Goal: Transaction & Acquisition: Purchase product/service

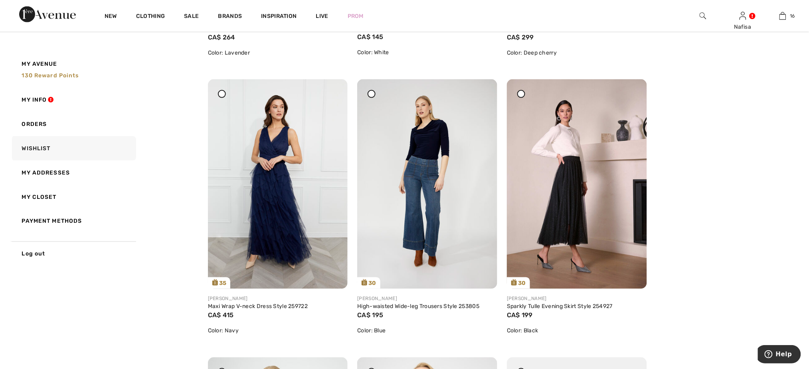
scroll to position [340, 0]
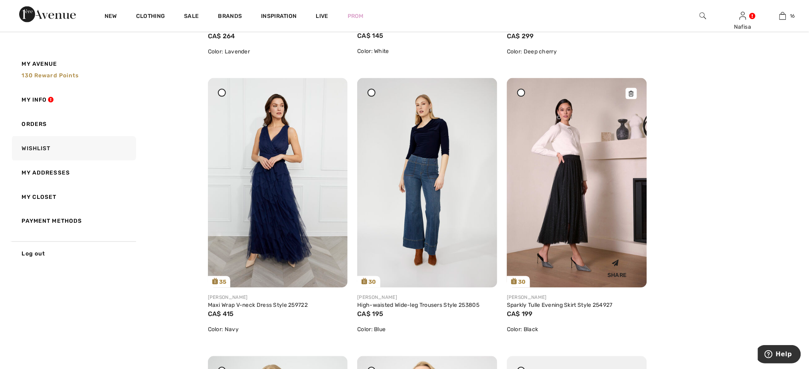
click at [556, 216] on img at bounding box center [577, 183] width 140 height 210
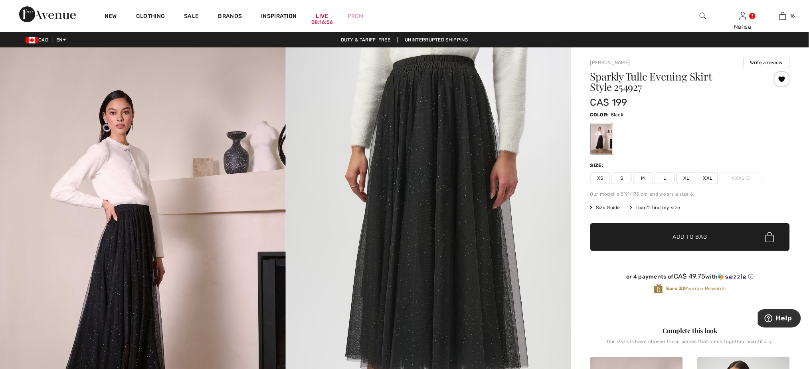
click at [481, 158] on img at bounding box center [429, 261] width 286 height 428
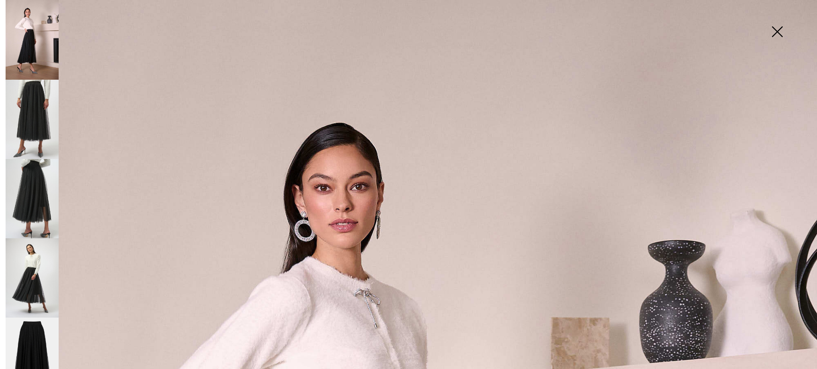
scroll to position [323, 0]
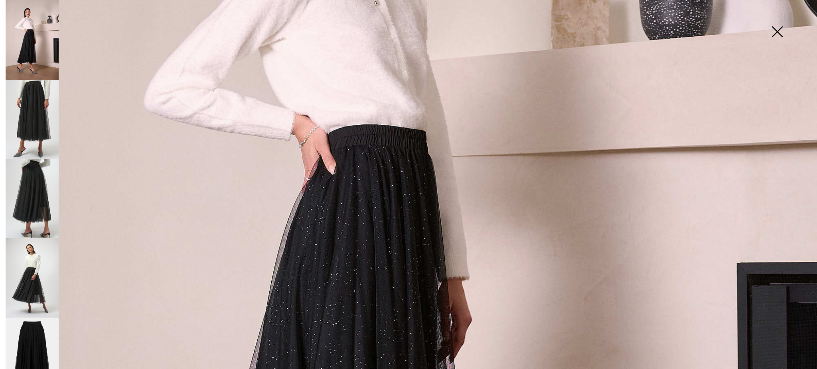
click at [36, 205] on img at bounding box center [32, 198] width 53 height 79
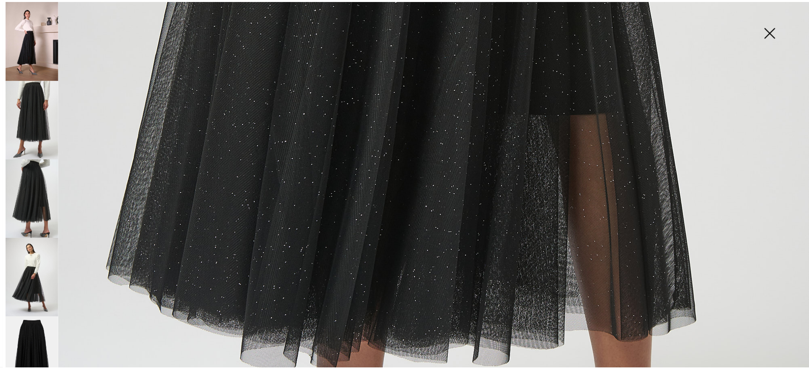
scroll to position [697, 0]
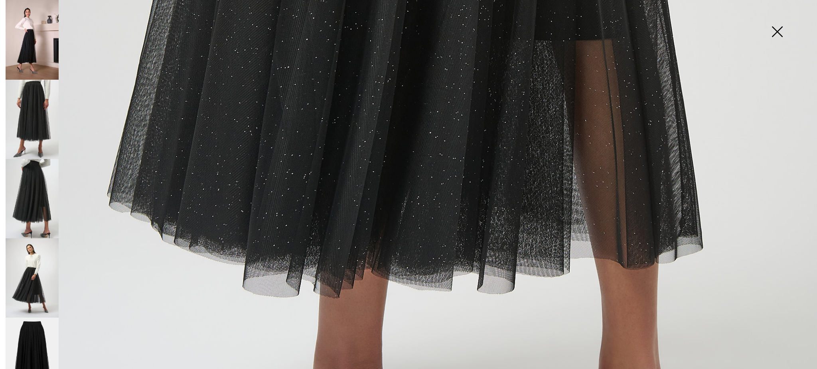
click at [40, 285] on img at bounding box center [32, 278] width 53 height 79
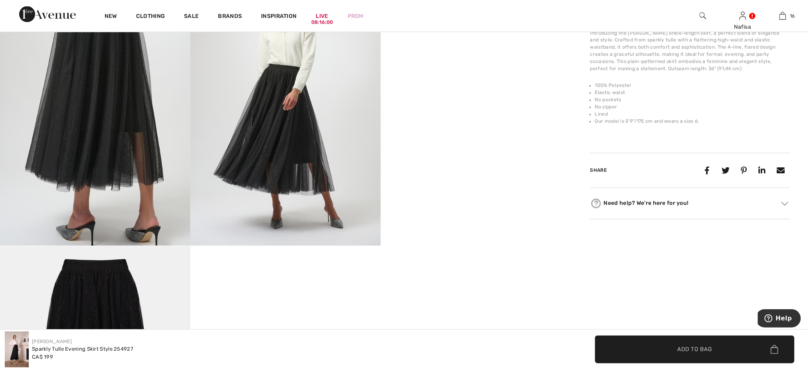
scroll to position [494, 0]
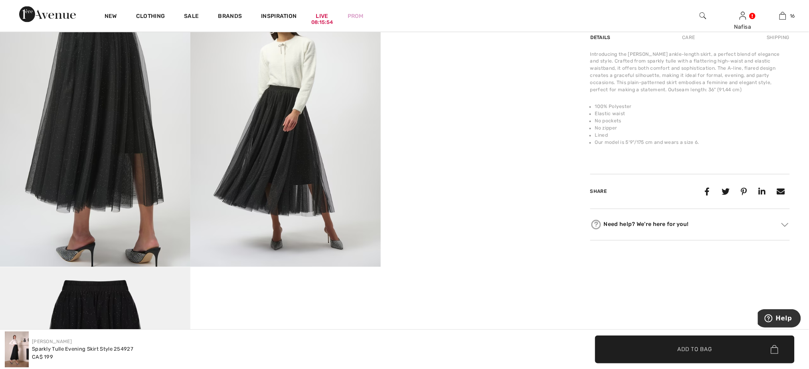
click at [612, 93] on div "Introducing the Joseph Ribkoff ankle-length skirt, a perfect blend of elegance …" at bounding box center [690, 72] width 200 height 43
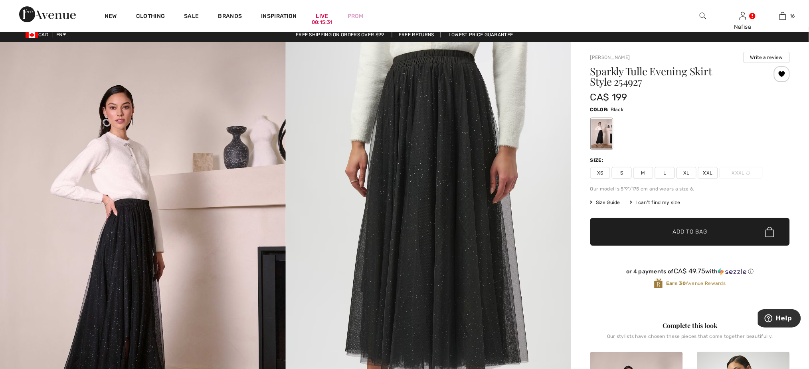
scroll to position [4, 0]
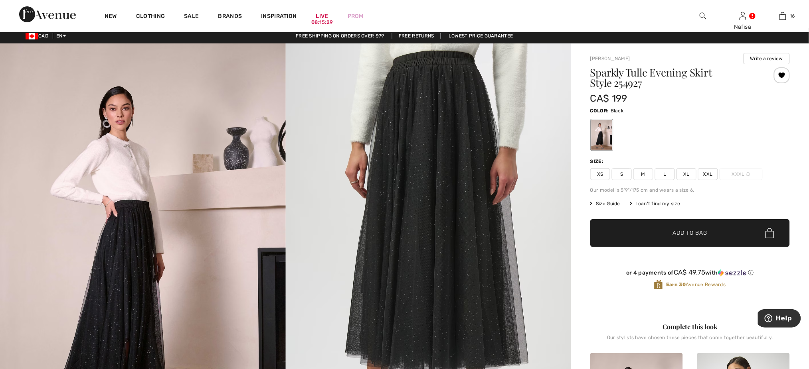
click at [667, 174] on span "L" at bounding box center [665, 174] width 20 height 12
click at [673, 221] on span "✔ Added to Bag Add to Bag" at bounding box center [690, 233] width 200 height 28
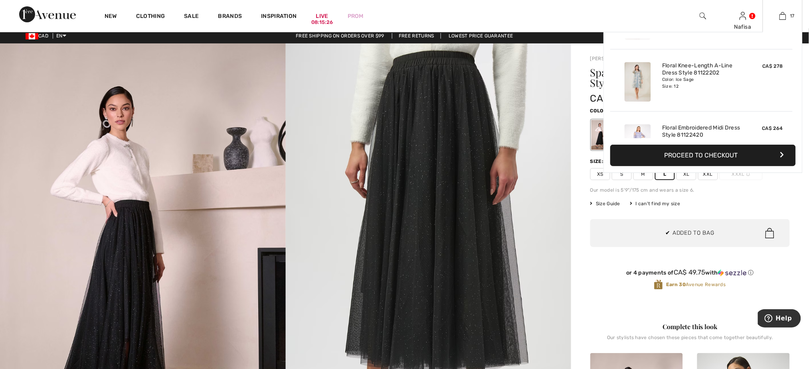
scroll to position [861, 0]
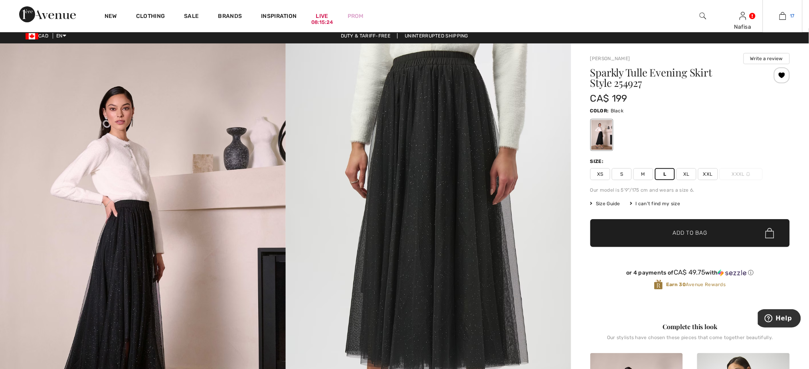
click at [780, 19] on img at bounding box center [782, 16] width 7 height 10
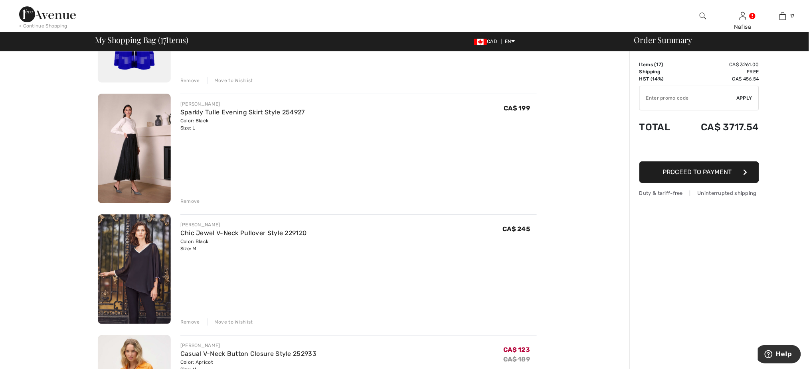
scroll to position [991, 0]
click at [202, 236] on link "Chic Jewel V-Neck Pullover Style 229120" at bounding box center [243, 233] width 126 height 8
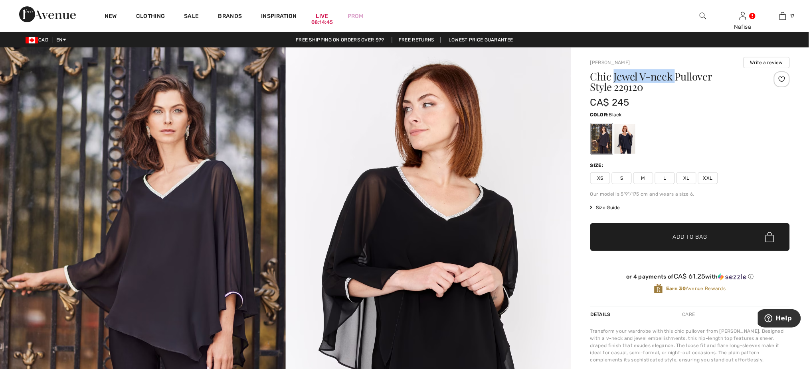
drag, startPoint x: 614, startPoint y: 77, endPoint x: 674, endPoint y: 80, distance: 59.9
click at [674, 80] on h1 "Chic Jewel V-neck Pullover Style 229120" at bounding box center [673, 81] width 166 height 21
copy h1 "Jewel V-neck"
click at [644, 177] on span "M" at bounding box center [643, 178] width 20 height 12
click at [668, 235] on span "✔ Added to Bag" at bounding box center [678, 237] width 49 height 8
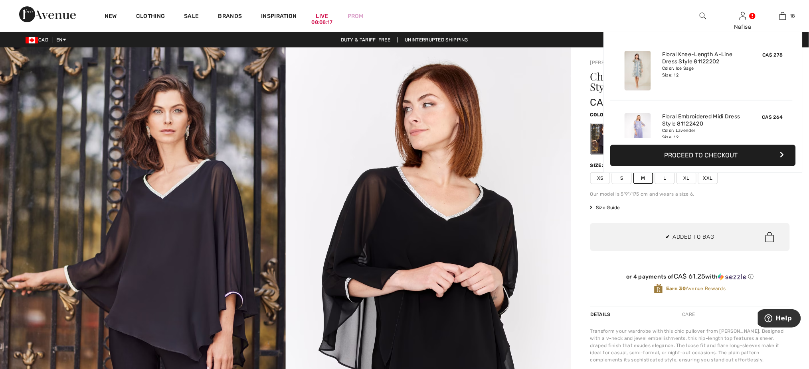
scroll to position [911, 0]
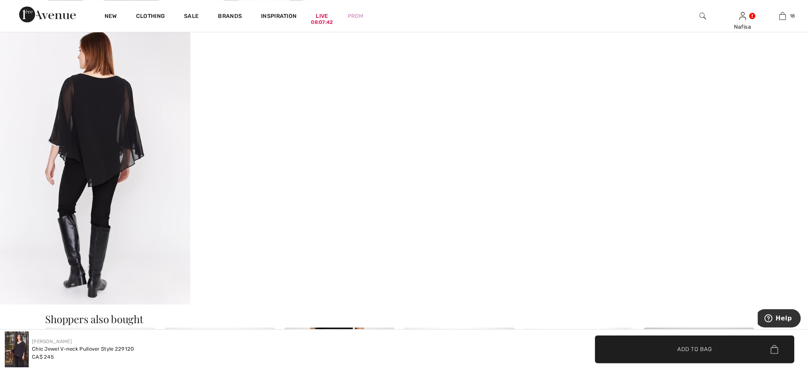
scroll to position [745, 0]
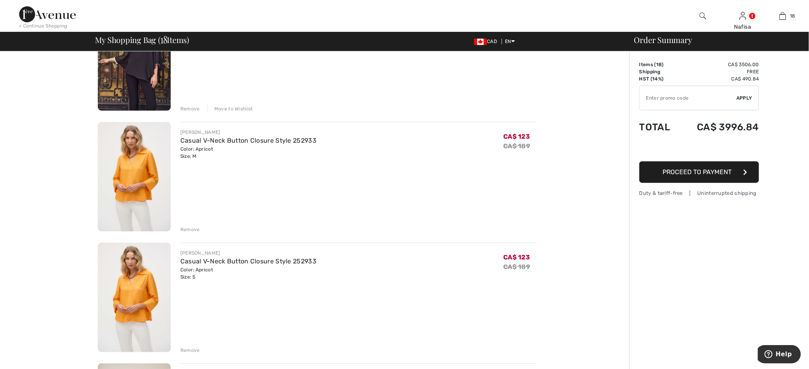
scroll to position [1246, 0]
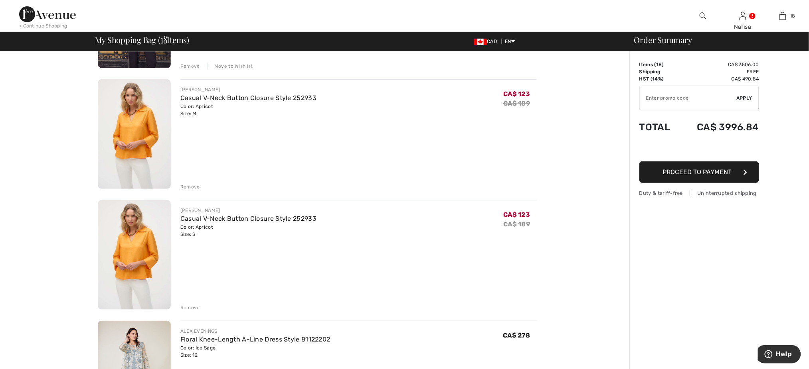
click at [192, 306] on div "Remove" at bounding box center [190, 307] width 20 height 7
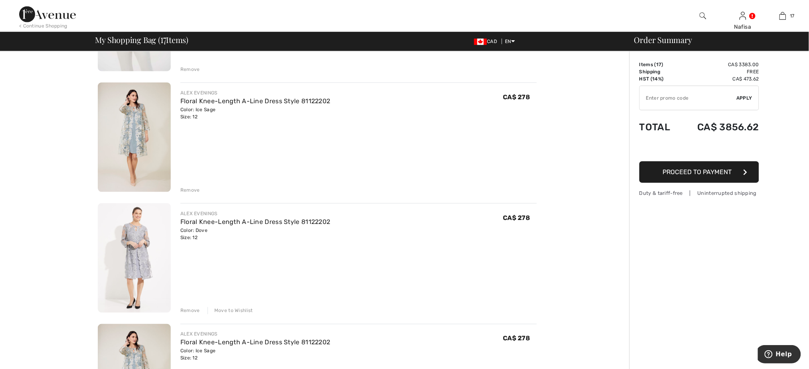
scroll to position [1374, 0]
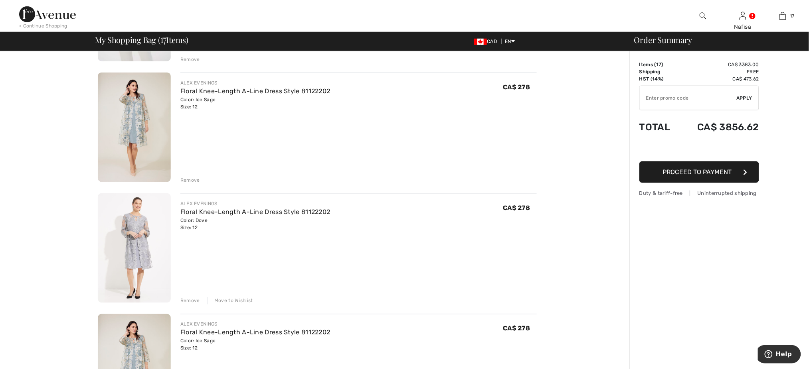
click at [192, 298] on div "Remove" at bounding box center [190, 301] width 20 height 7
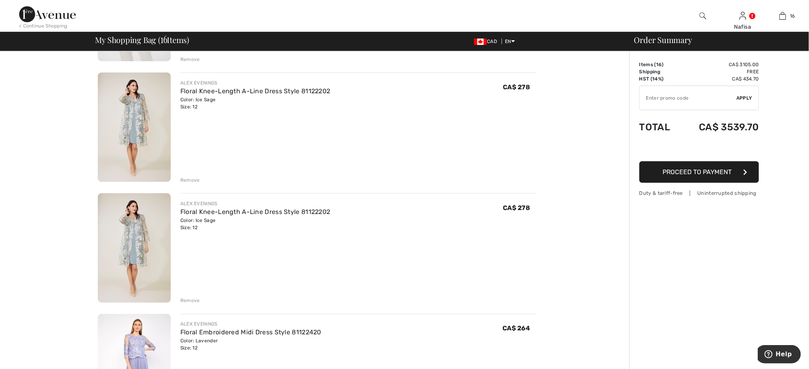
click at [184, 300] on div "Remove" at bounding box center [190, 301] width 20 height 7
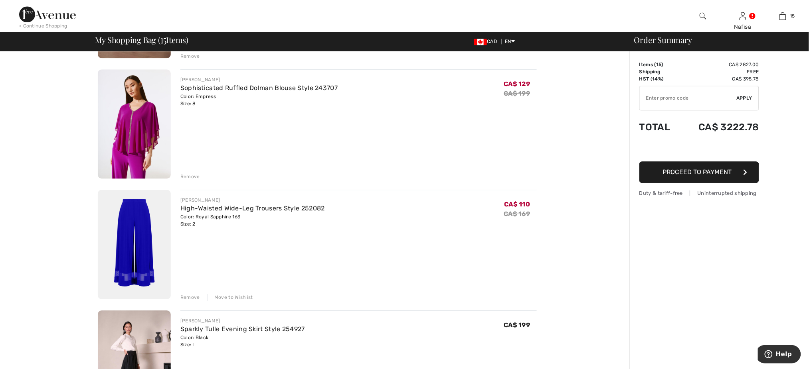
scroll to position [770, 0]
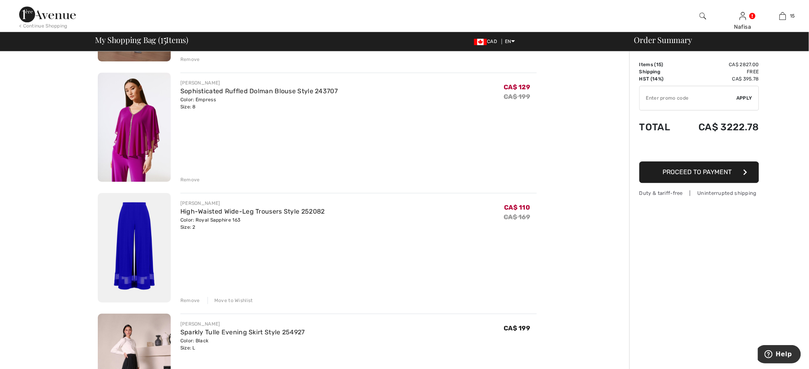
click at [194, 182] on div "Remove" at bounding box center [190, 179] width 20 height 7
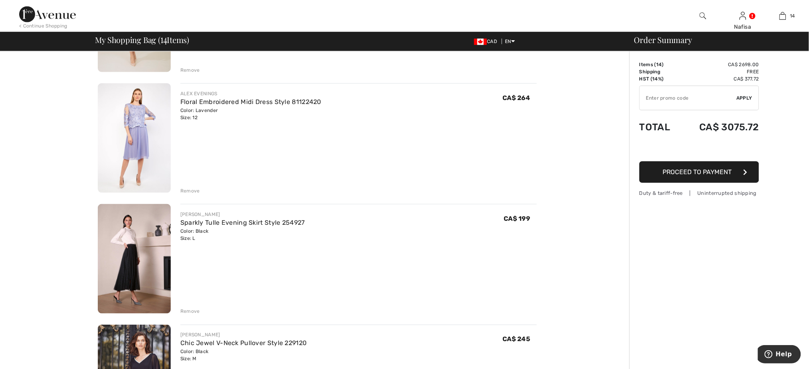
scroll to position [1451, 0]
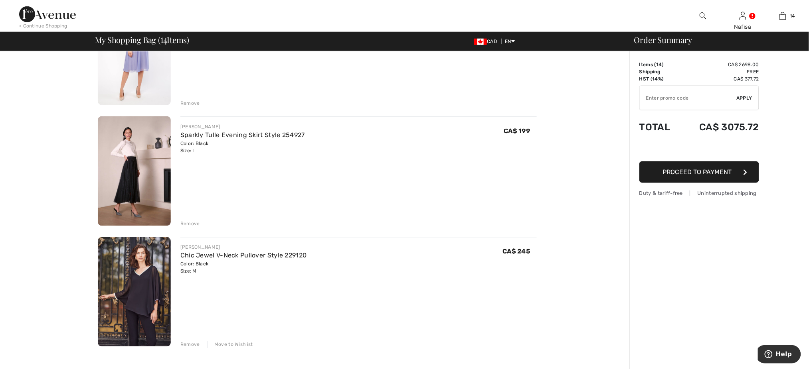
click at [197, 223] on div "Remove" at bounding box center [190, 224] width 20 height 7
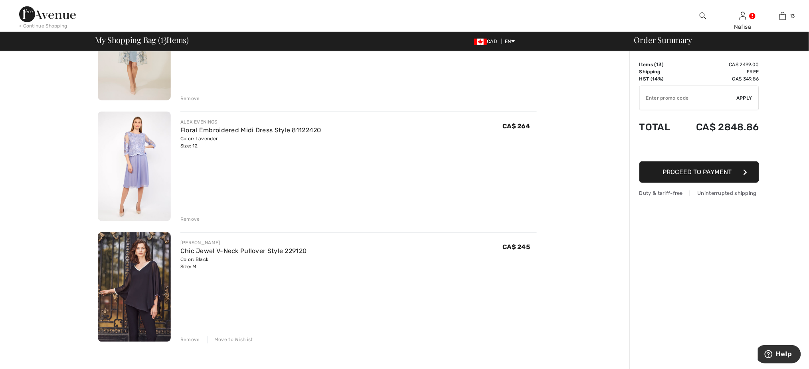
scroll to position [1365, 0]
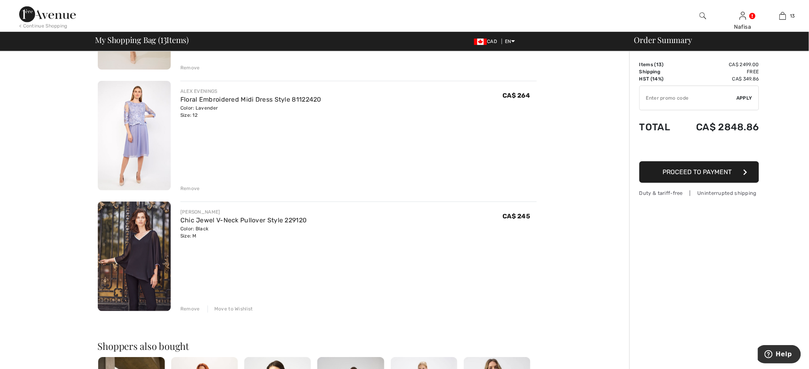
click at [194, 310] on div "Remove" at bounding box center [190, 309] width 20 height 7
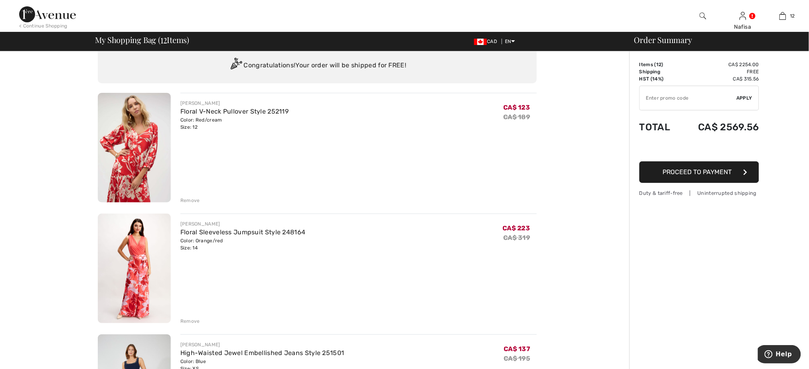
scroll to position [0, 0]
